Goal: Transaction & Acquisition: Purchase product/service

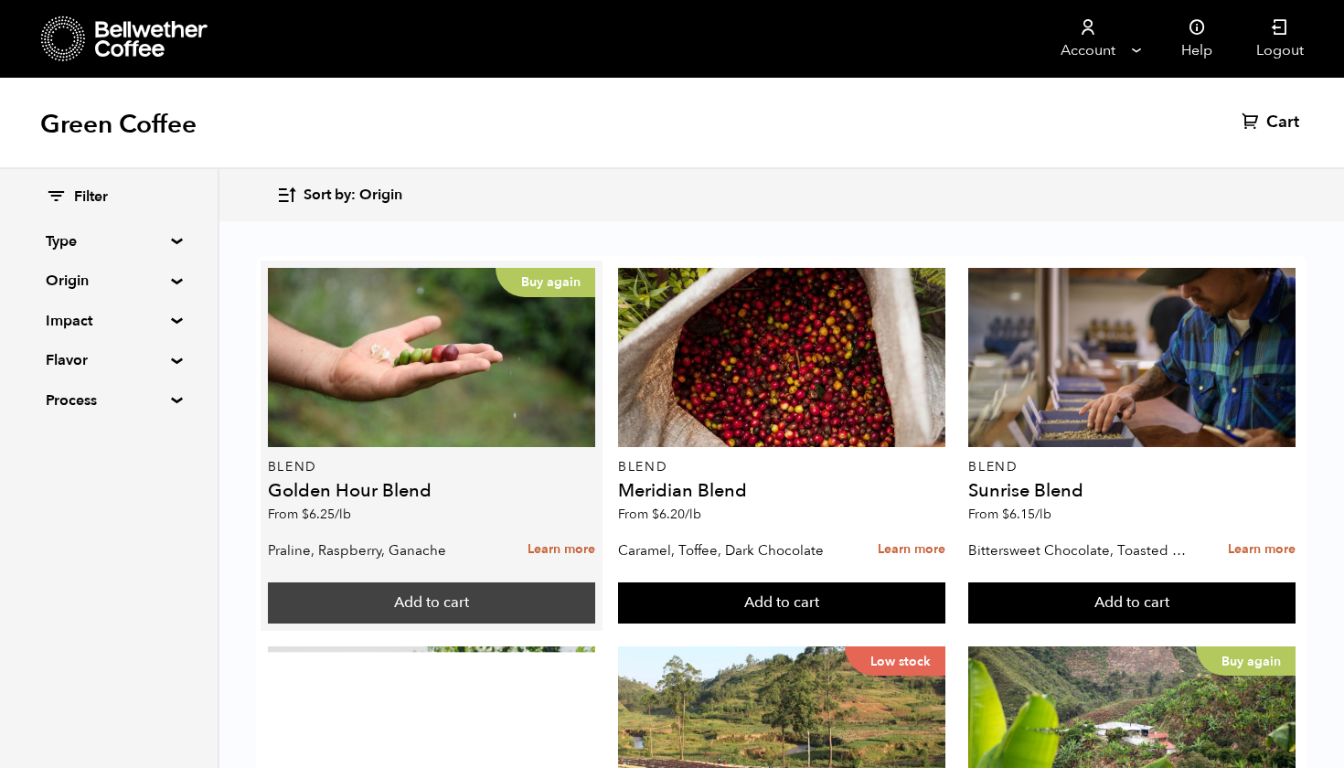
click at [456, 597] on button "Add to cart" at bounding box center [431, 604] width 327 height 42
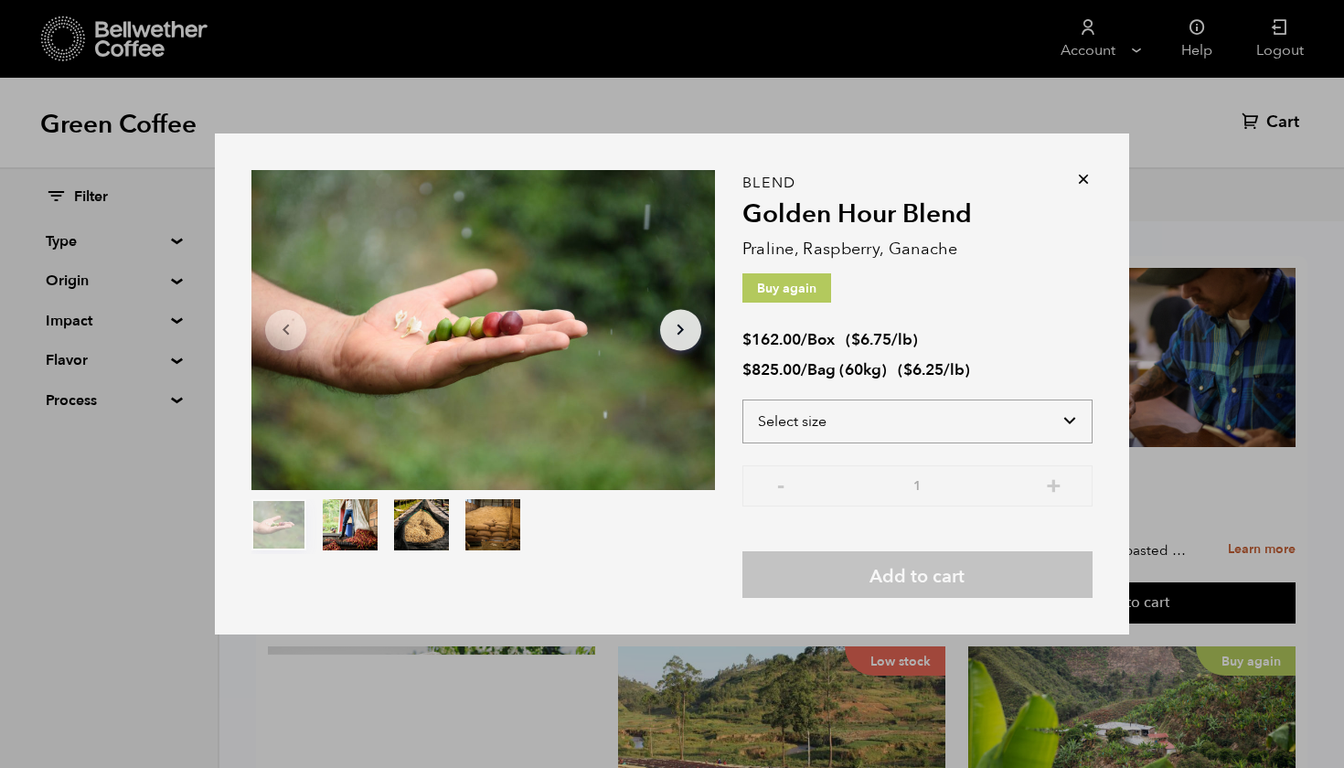
select select "box"
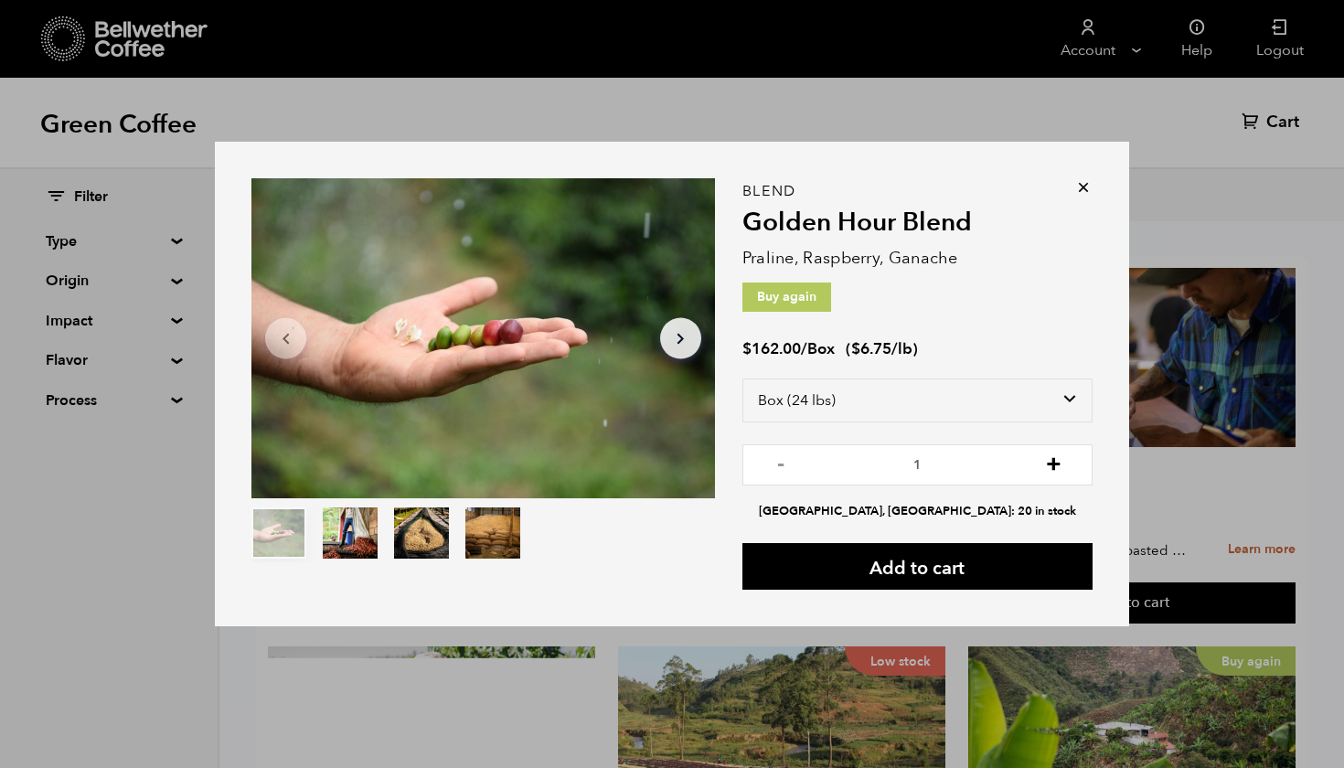
click at [1046, 462] on button "+" at bounding box center [1053, 463] width 23 height 18
type input "2"
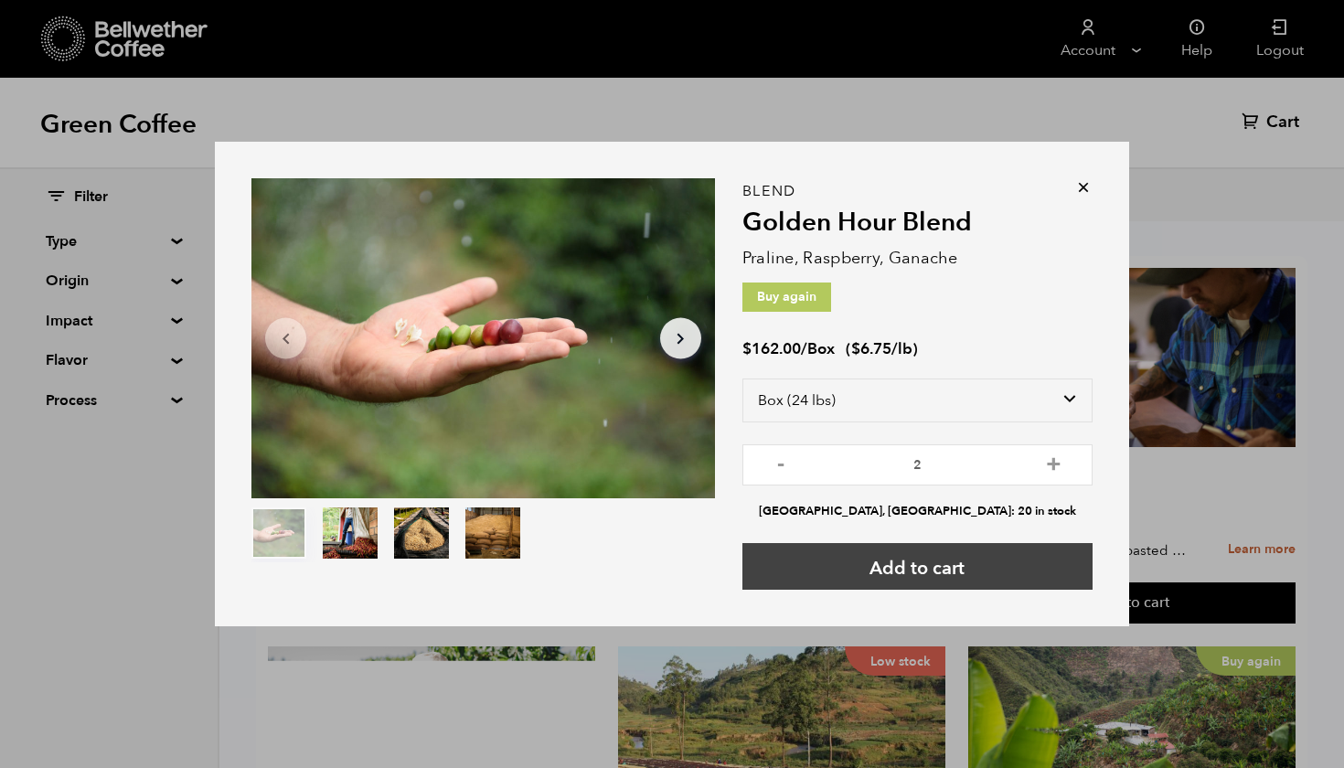
click at [891, 562] on button "Add to cart" at bounding box center [918, 566] width 350 height 47
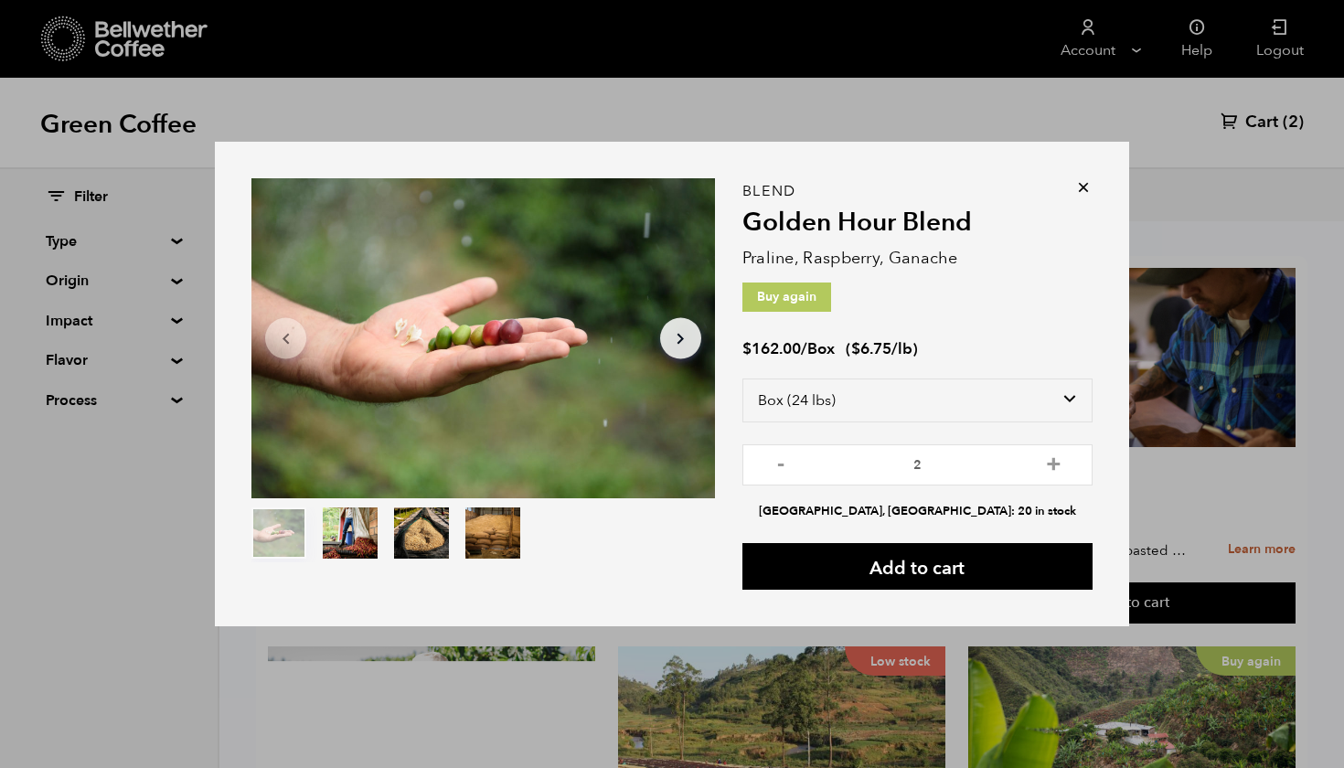
click at [1083, 187] on icon at bounding box center [1083, 187] width 18 height 18
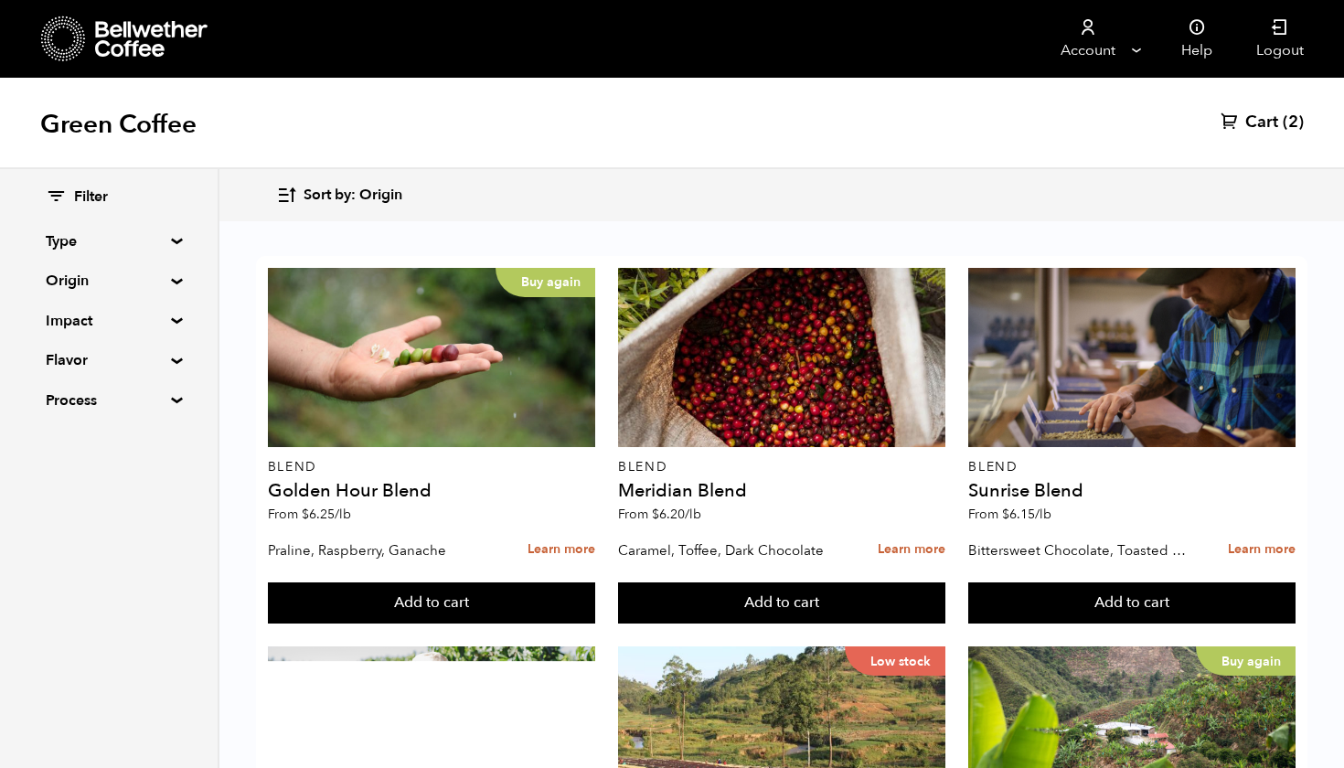
scroll to position [577, 0]
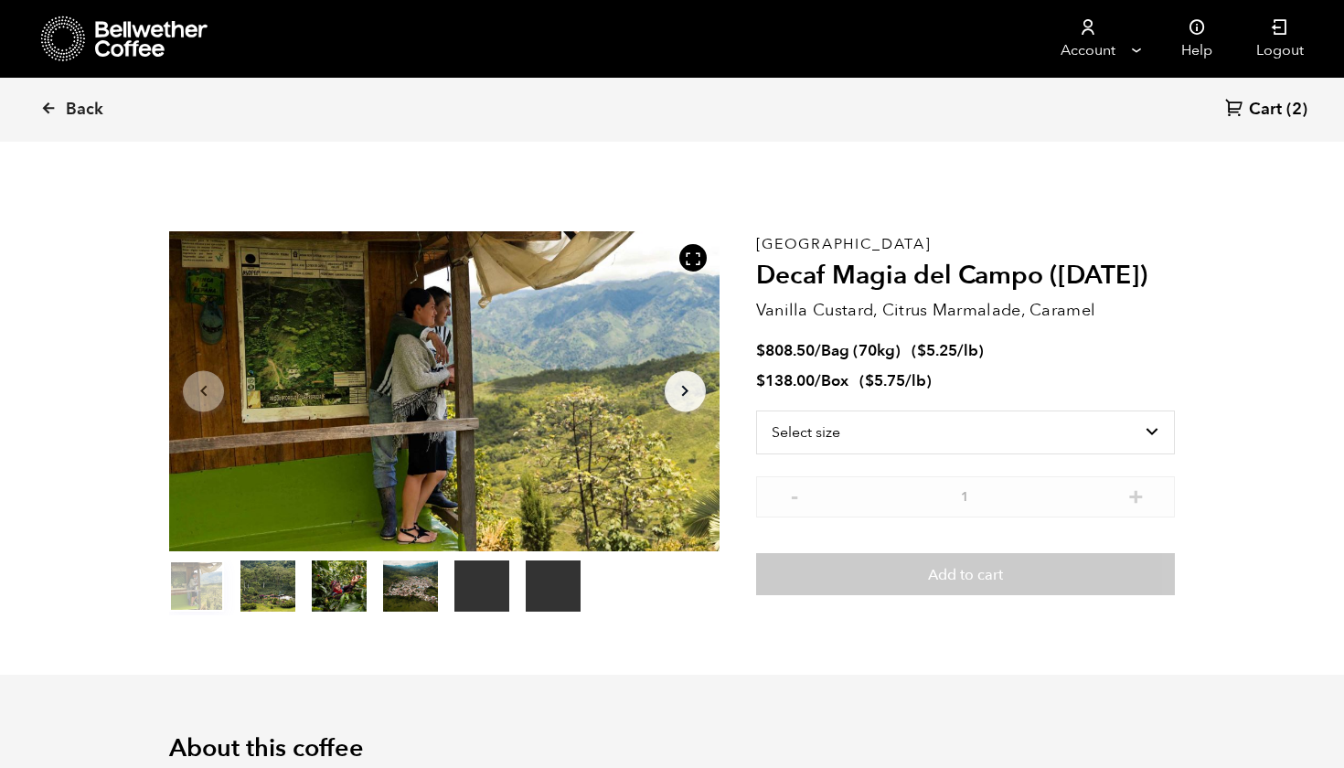
scroll to position [796, 974]
select select "box"
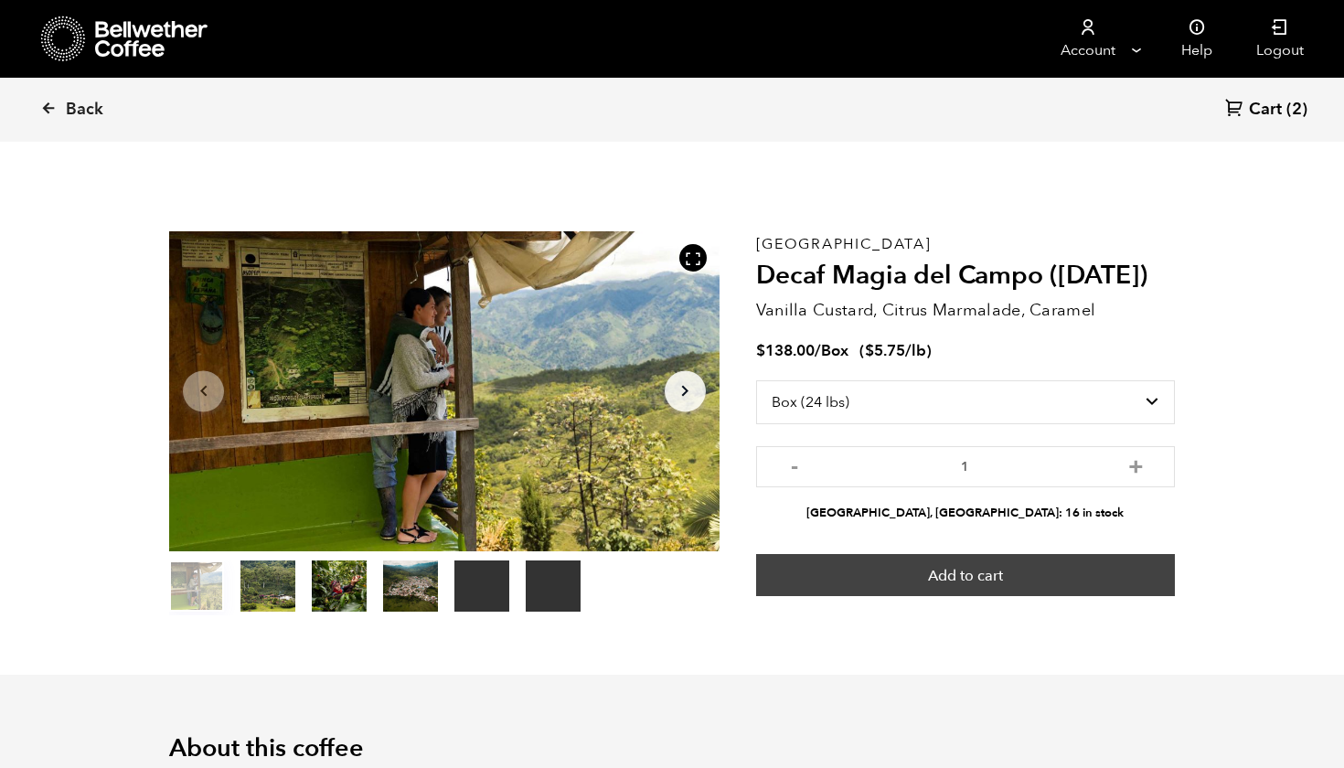
click at [1000, 576] on button "Add to cart" at bounding box center [965, 575] width 419 height 42
click at [1024, 565] on button "Add to cart" at bounding box center [965, 575] width 419 height 42
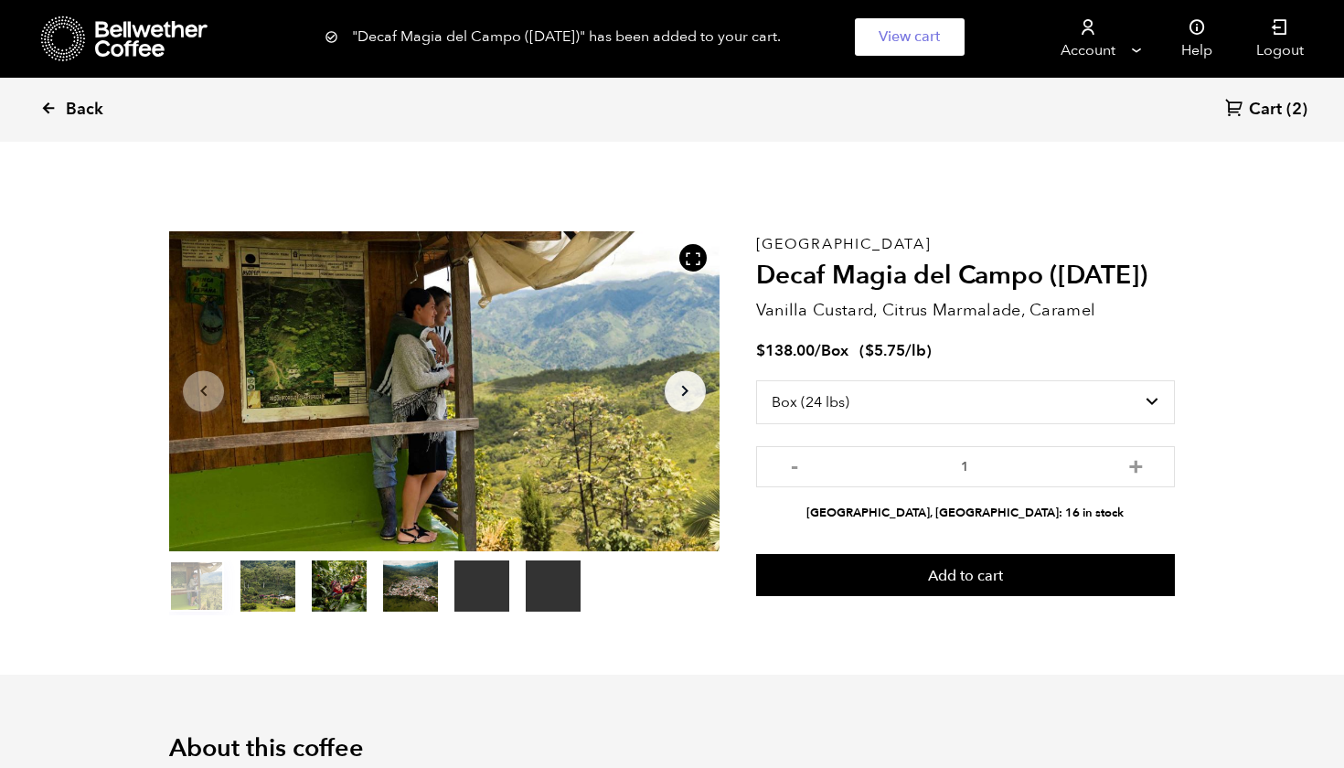
click at [49, 112] on icon at bounding box center [48, 108] width 16 height 16
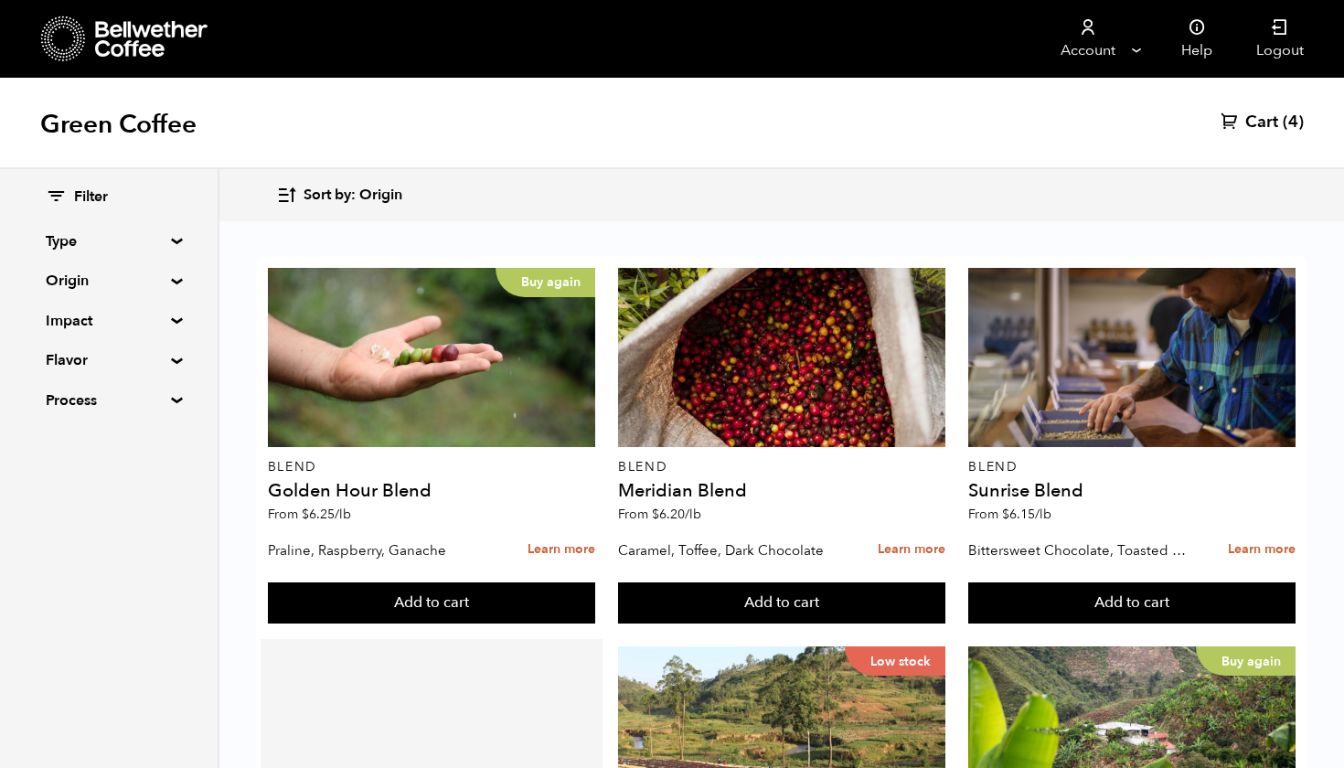
scroll to position [305, 0]
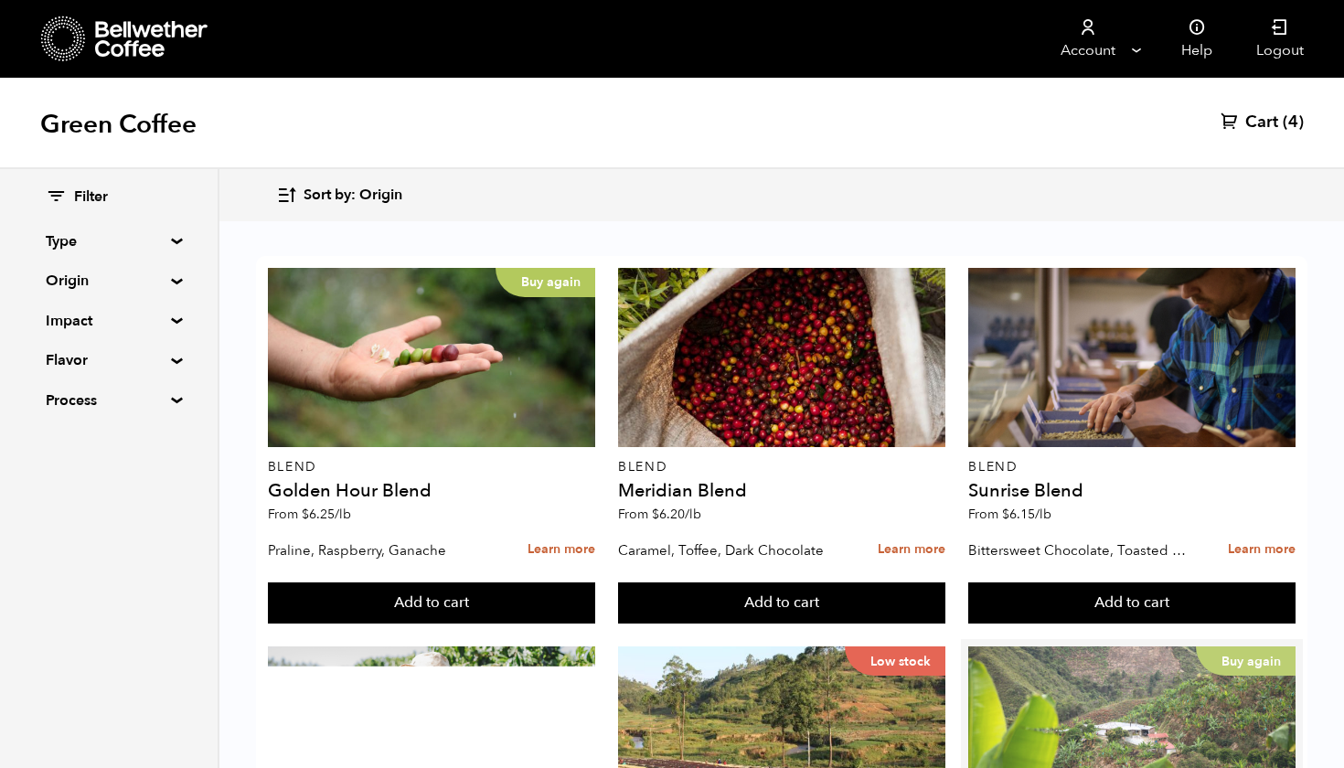
click at [1078, 647] on div "Buy again" at bounding box center [1131, 736] width 327 height 179
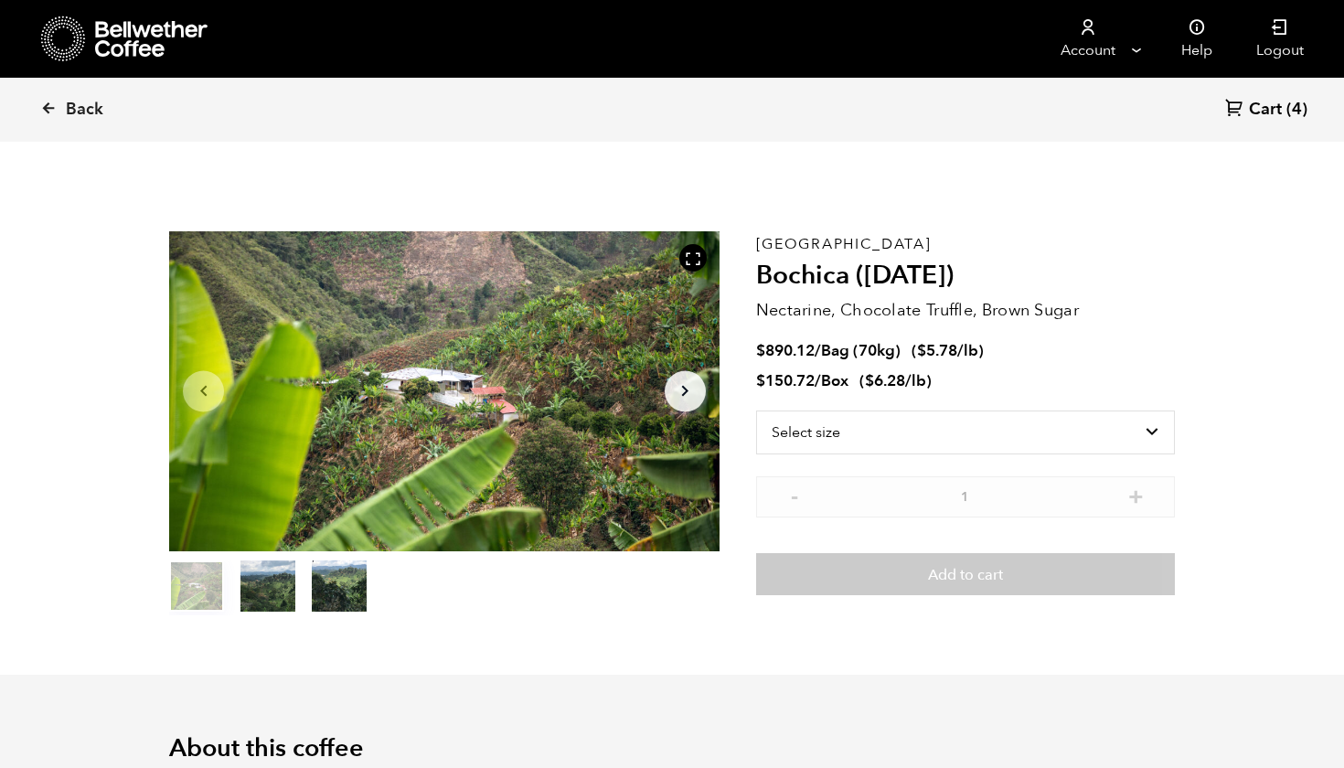
scroll to position [796, 974]
select select "box"
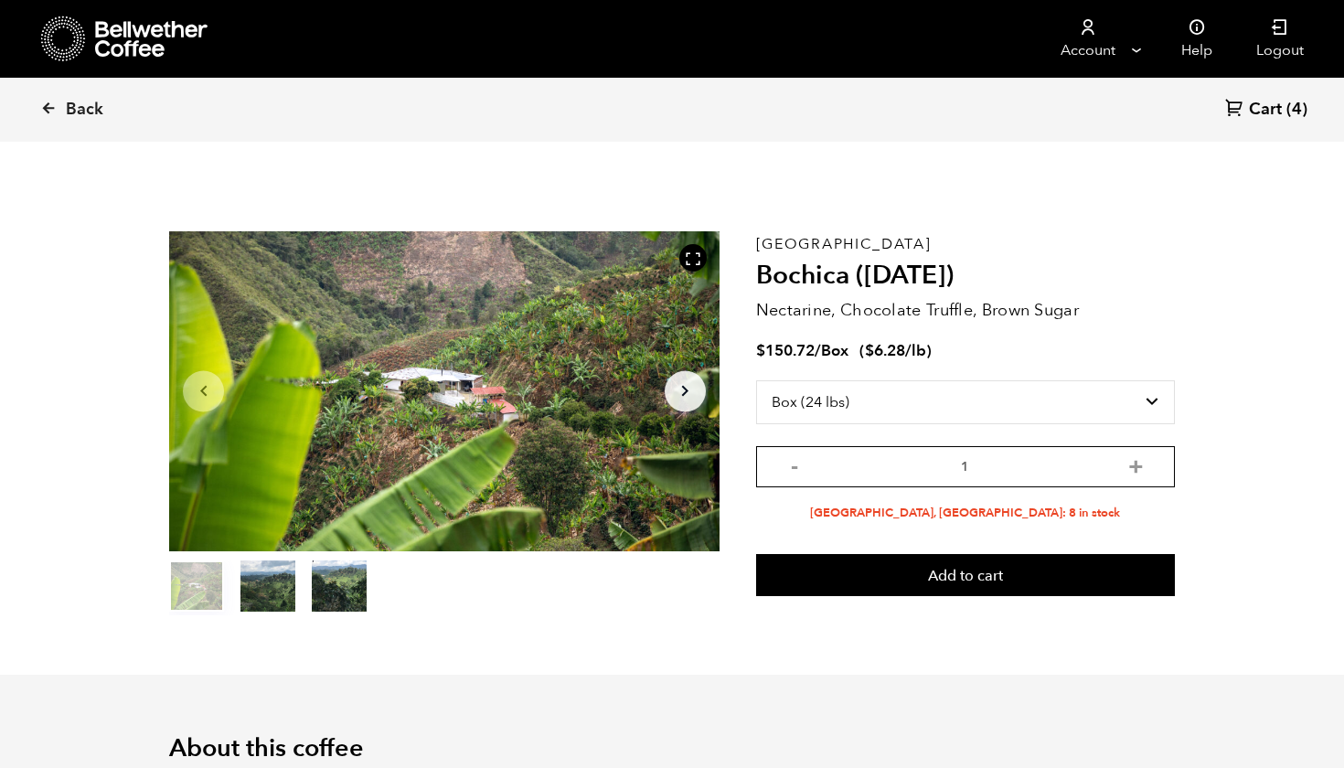
click at [1152, 468] on input "1" at bounding box center [965, 466] width 419 height 41
click at [1135, 467] on button "+" at bounding box center [1136, 464] width 23 height 18
type input "2"
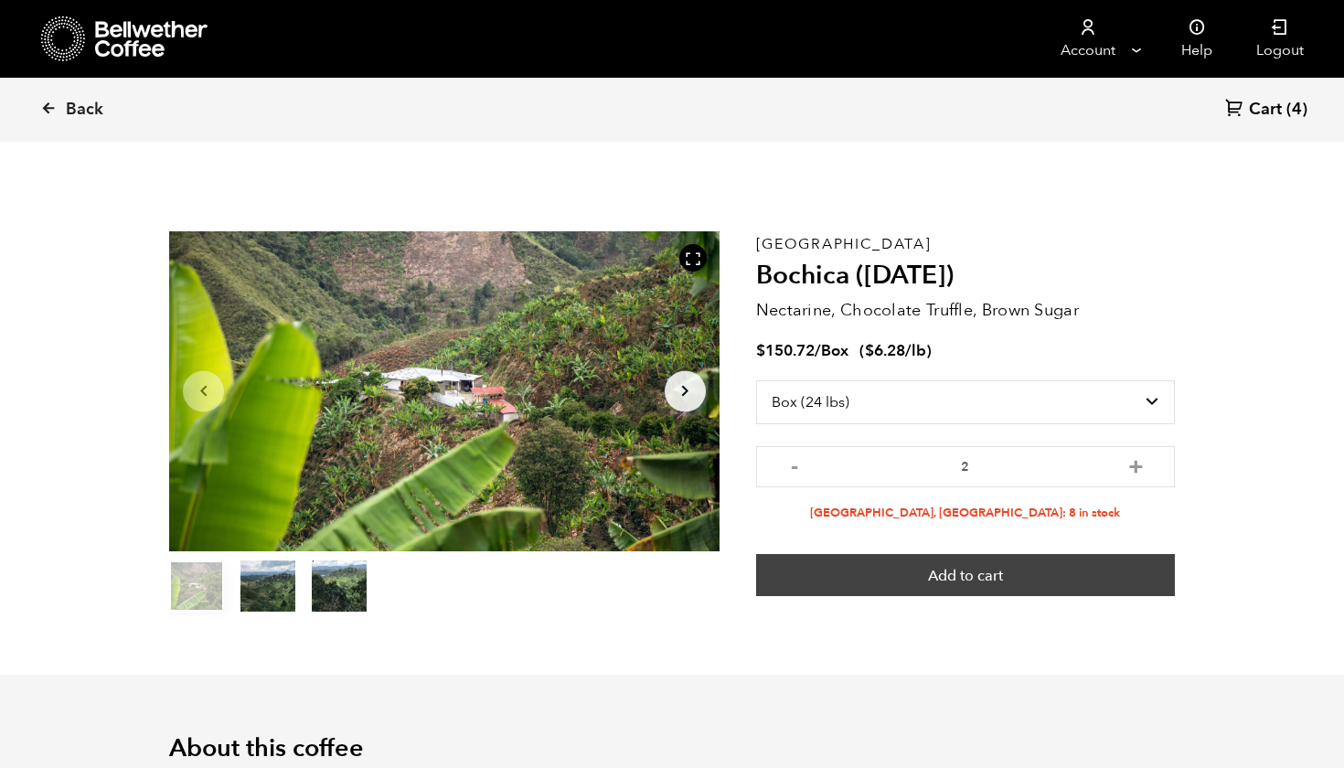
click at [1034, 566] on button "Add to cart" at bounding box center [965, 575] width 419 height 42
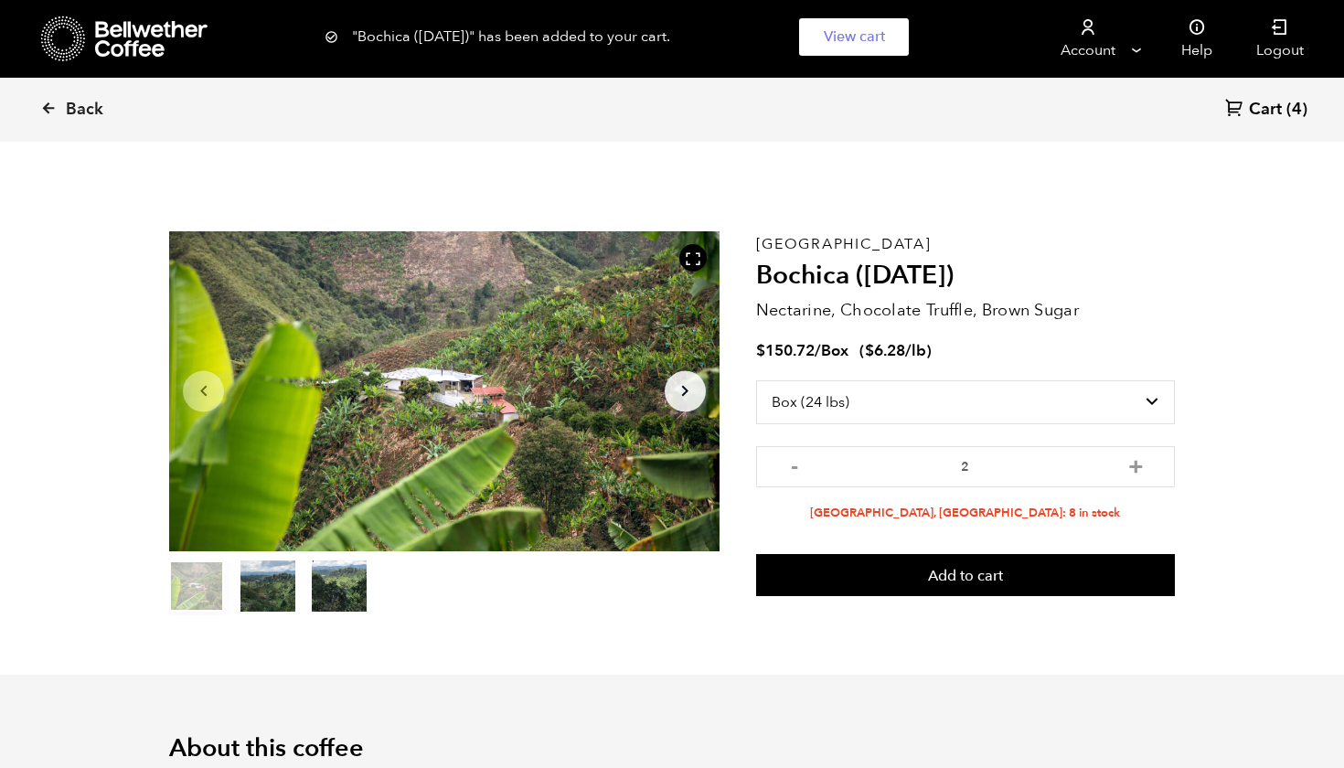
click at [1283, 102] on link "Cart (4)" at bounding box center [1266, 110] width 82 height 25
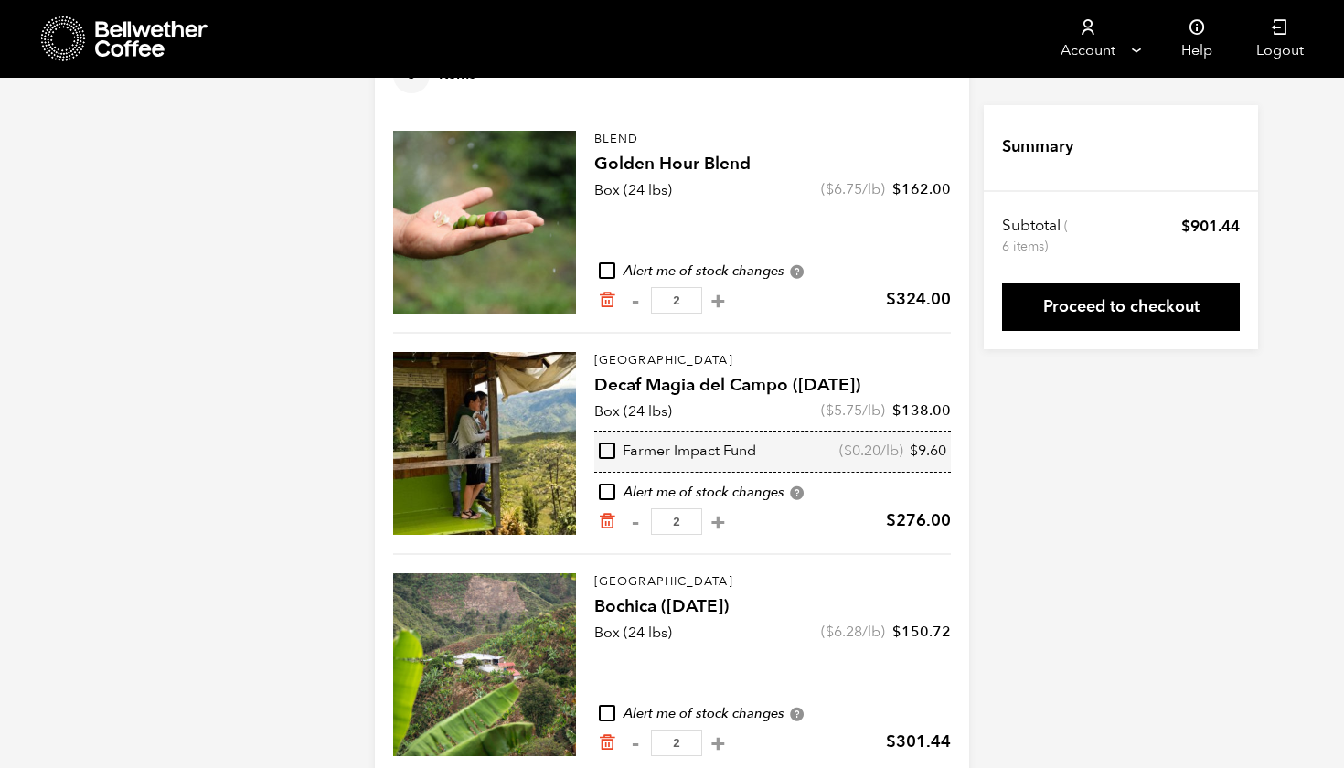
scroll to position [168, 0]
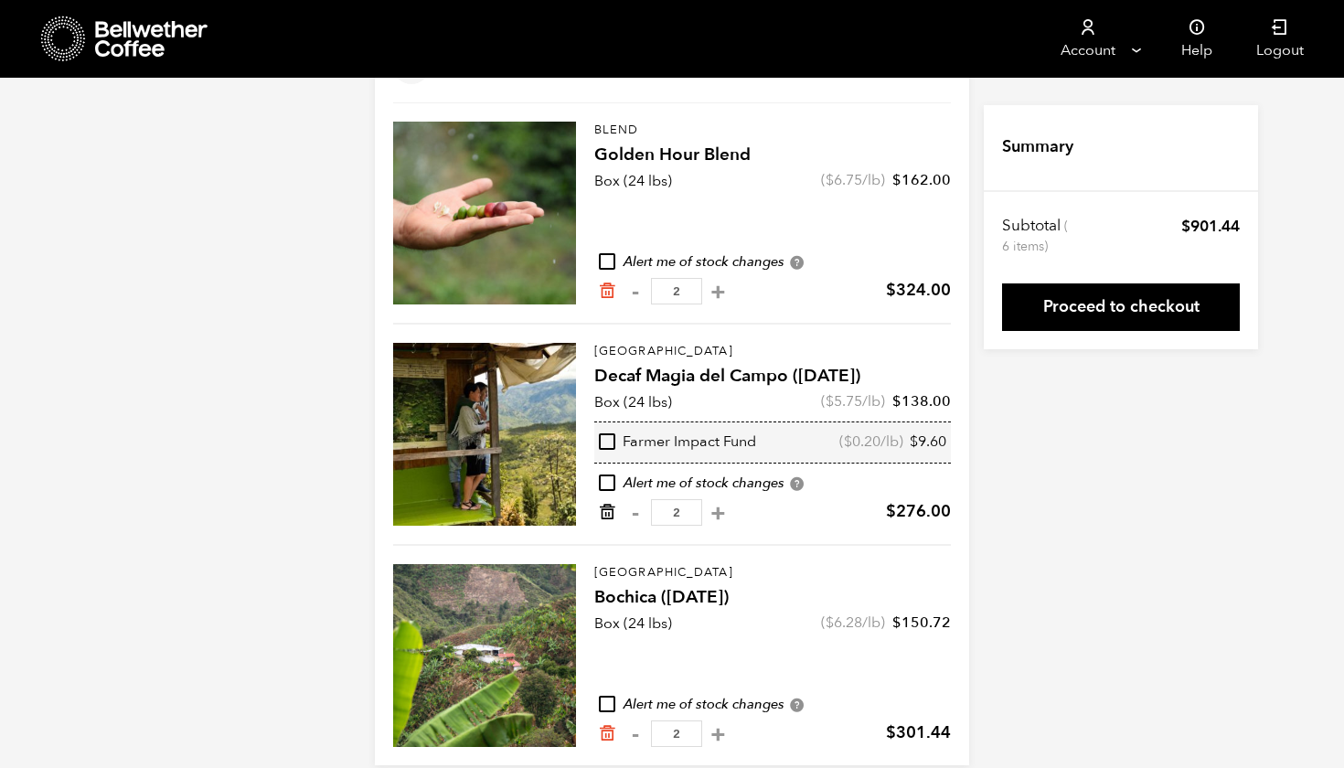
click at [612, 515] on icon "Remove from cart" at bounding box center [607, 512] width 18 height 18
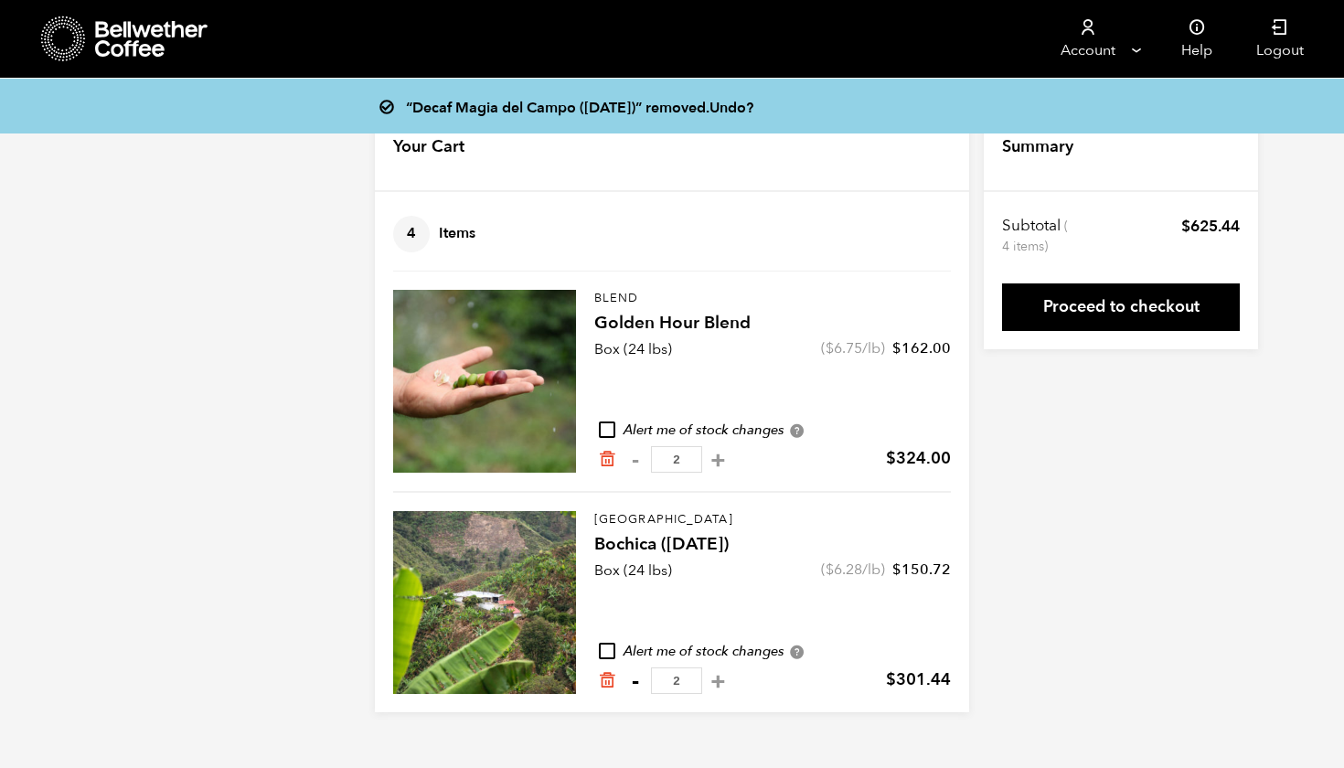
click at [638, 678] on button "-" at bounding box center [635, 681] width 23 height 18
type input "1"
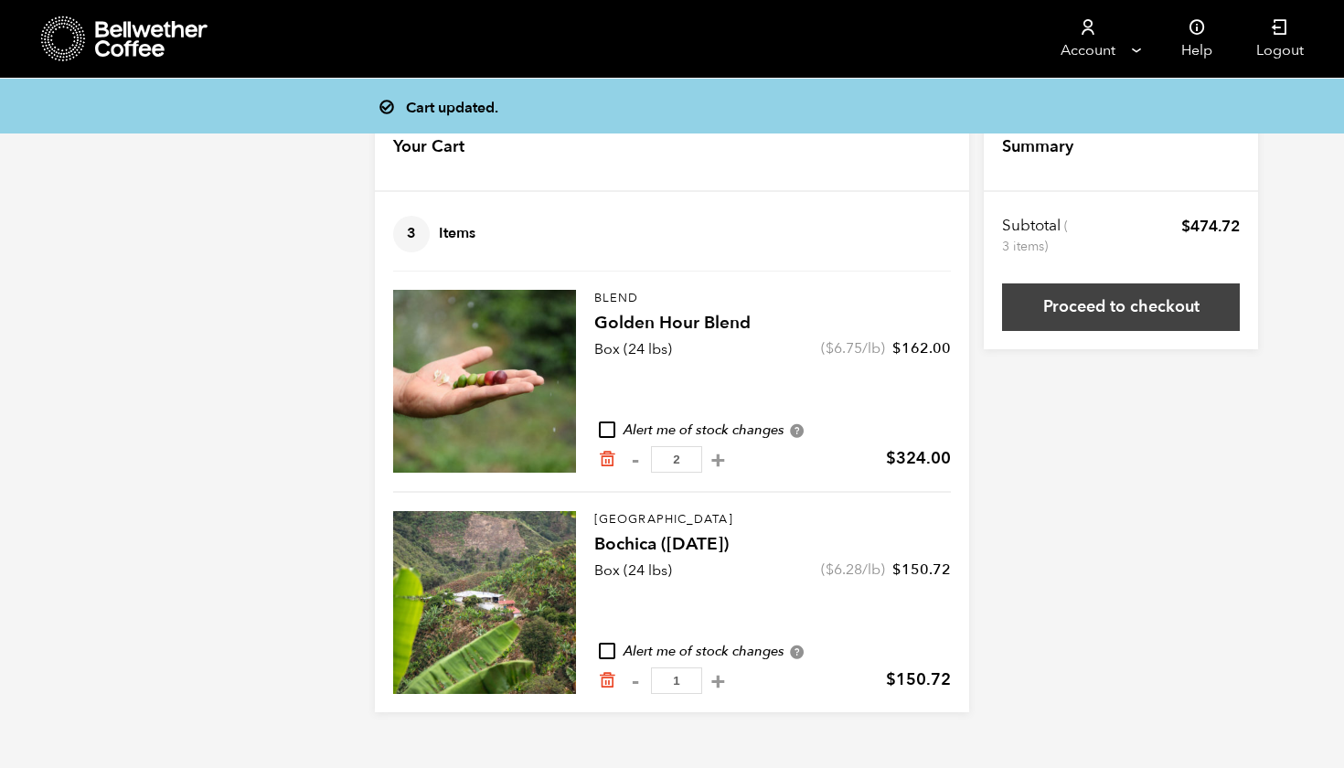
click at [1122, 315] on link "Proceed to checkout" at bounding box center [1121, 307] width 238 height 48
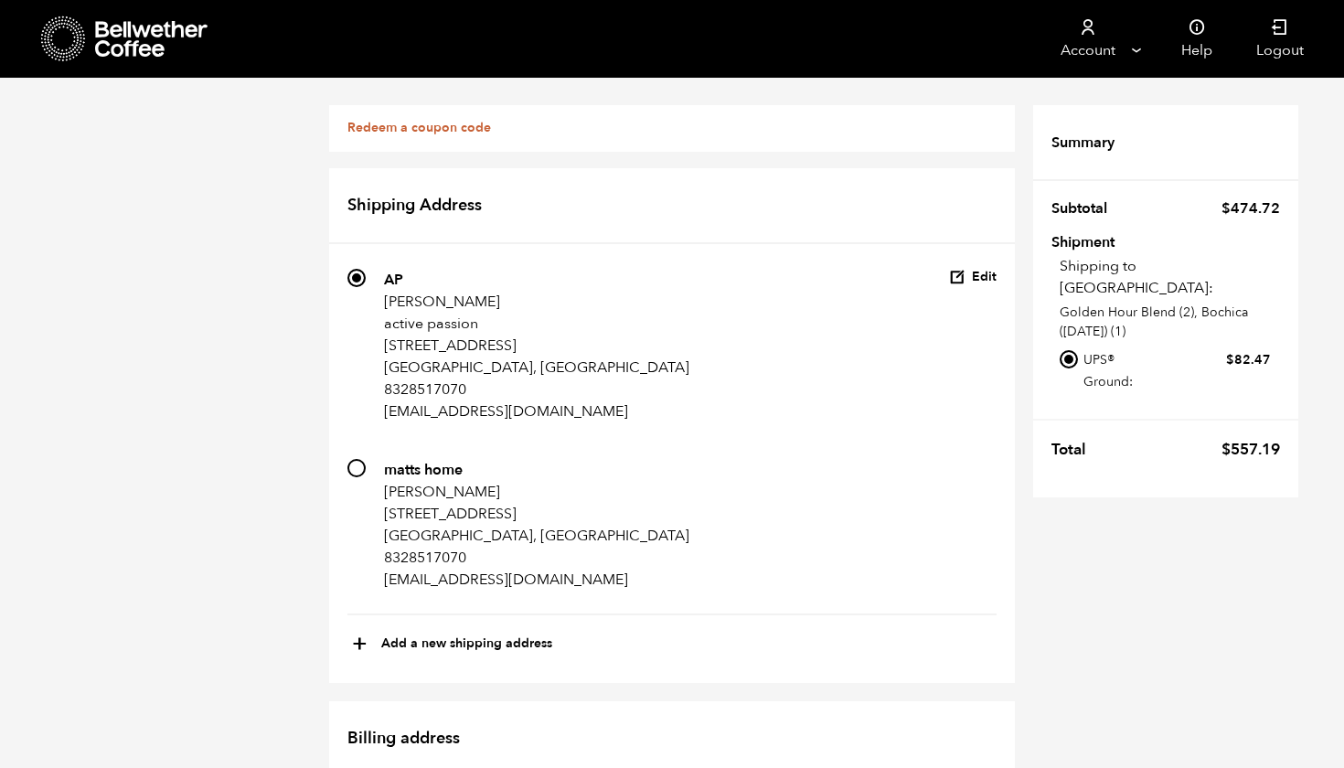
scroll to position [1084, 0]
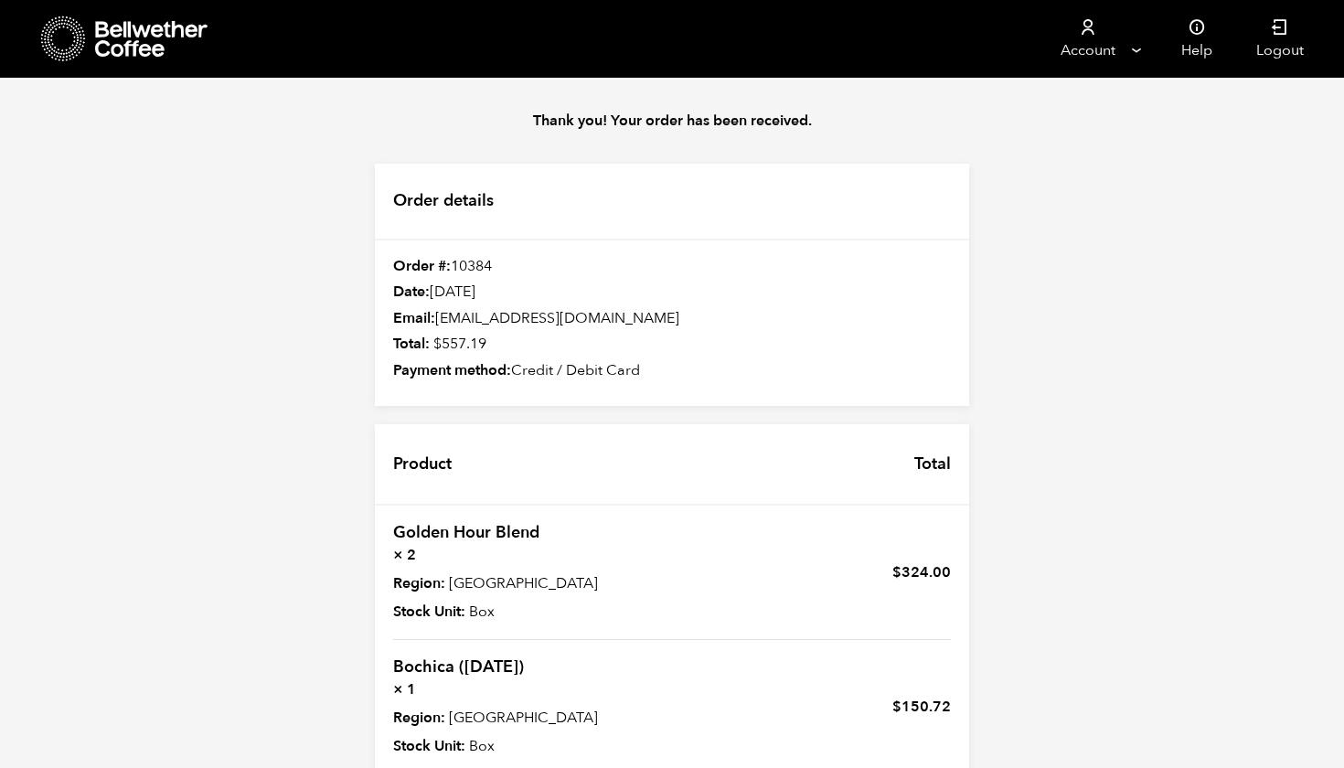
click at [141, 48] on icon at bounding box center [152, 39] width 114 height 37
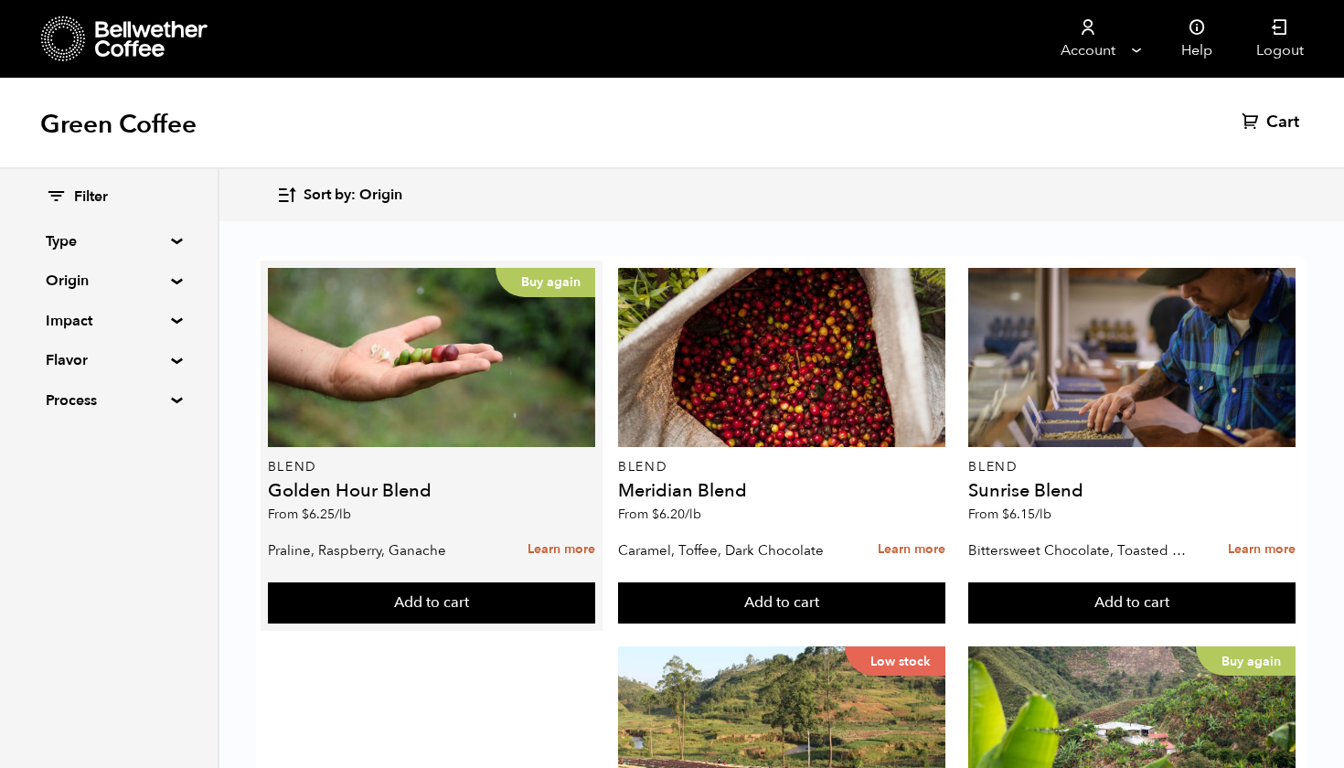
scroll to position [266, 0]
